Goal: Check status: Check status

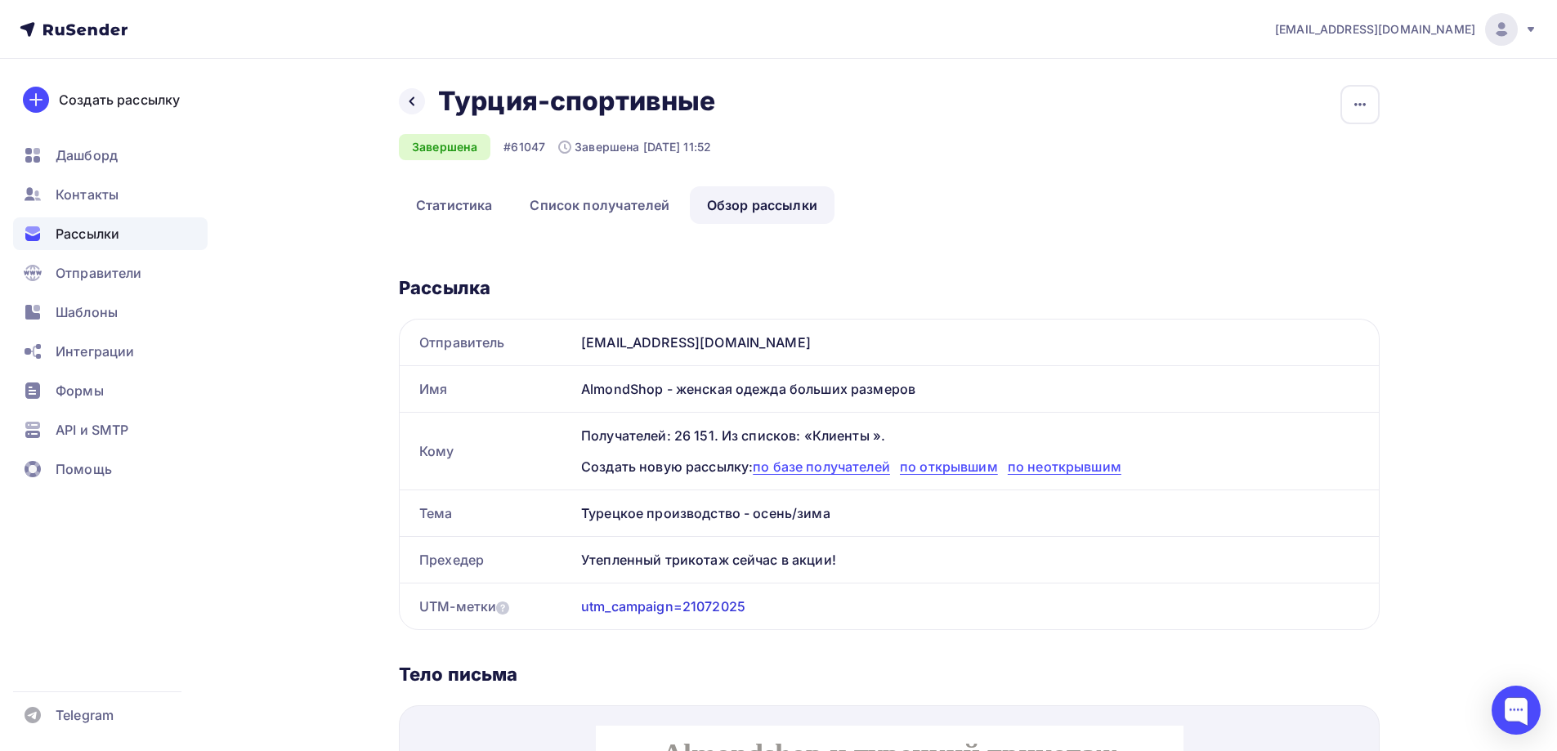
click at [103, 235] on span "Рассылки" at bounding box center [88, 234] width 64 height 20
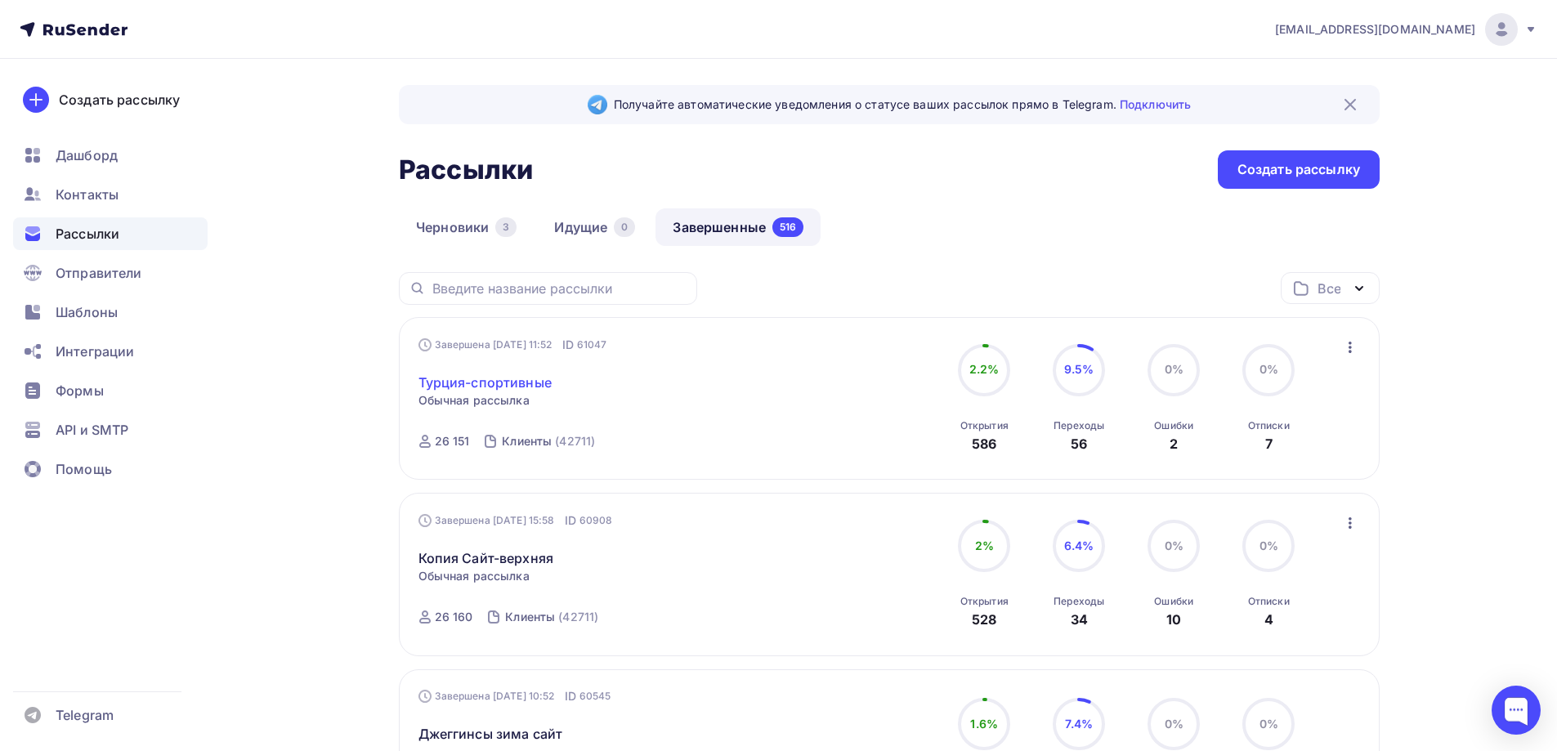
click at [520, 382] on link "Турция-спортивные" at bounding box center [484, 383] width 133 height 20
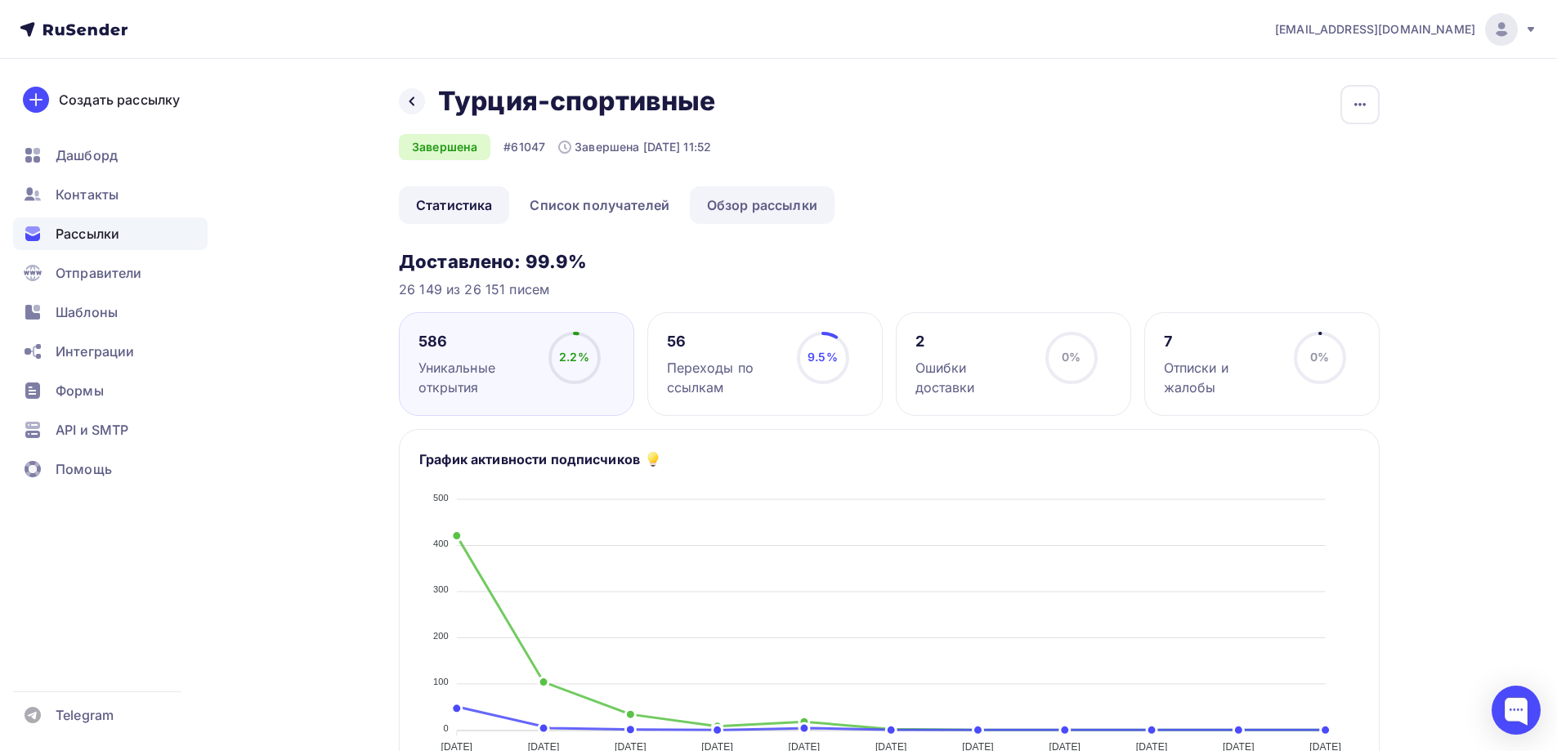
click at [768, 208] on link "Обзор рассылки" at bounding box center [762, 205] width 145 height 38
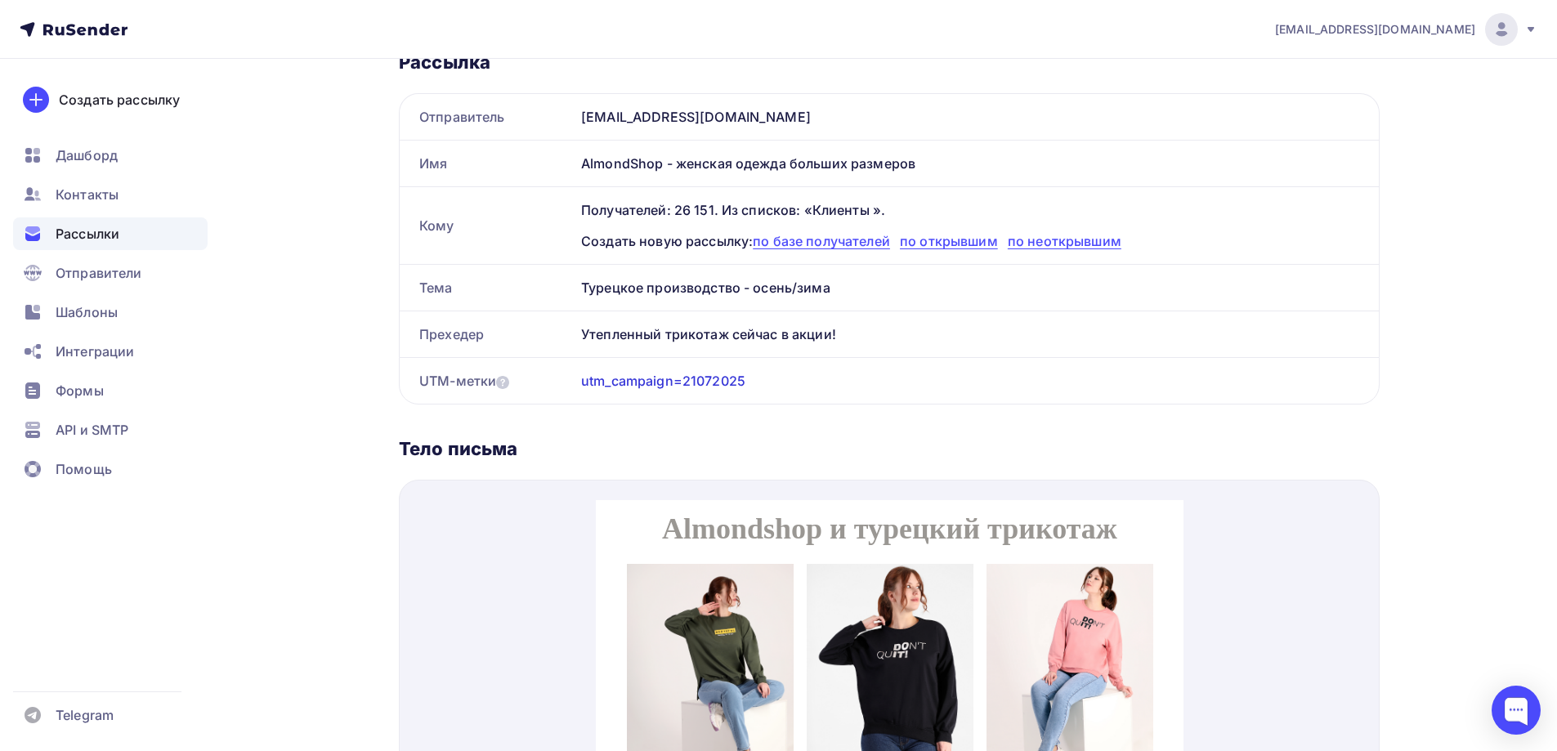
scroll to position [219, 0]
